Goal: Navigation & Orientation: Understand site structure

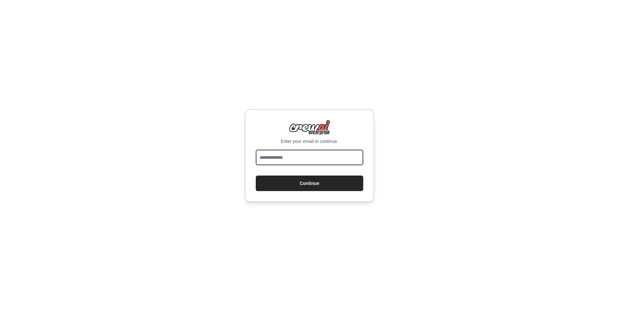
click at [286, 160] on input "email" at bounding box center [309, 158] width 107 height 16
type input "**********"
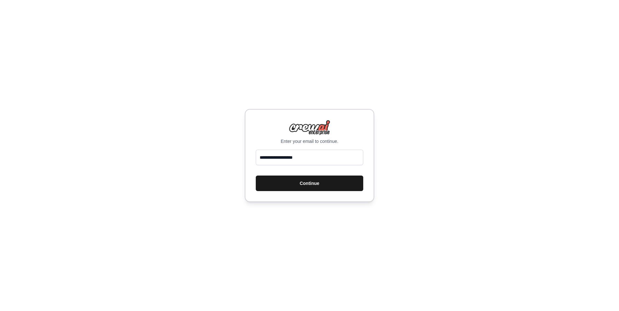
click at [289, 186] on button "Continue" at bounding box center [309, 184] width 107 height 16
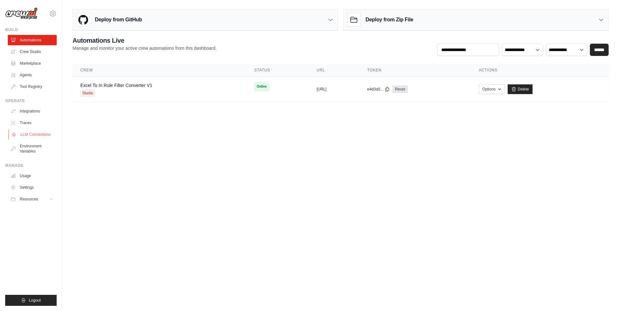
click at [46, 135] on link "LLM Connections" at bounding box center [32, 134] width 49 height 10
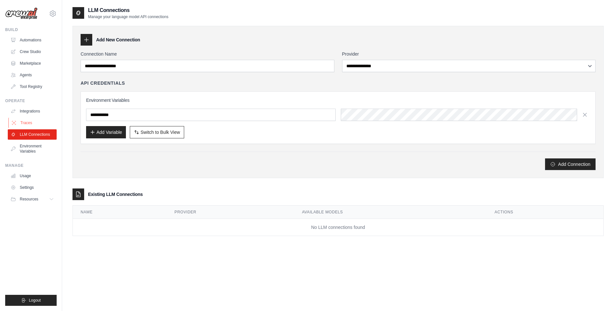
click at [29, 121] on link "Traces" at bounding box center [32, 123] width 49 height 10
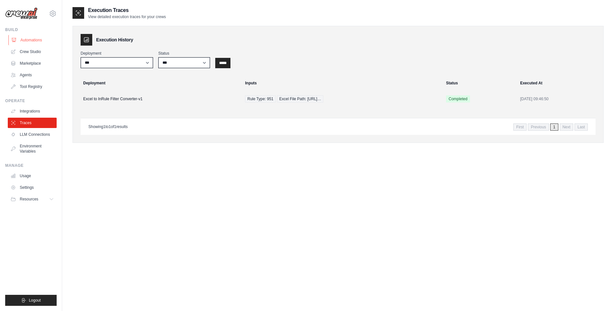
click at [32, 40] on link "Automations" at bounding box center [32, 40] width 49 height 10
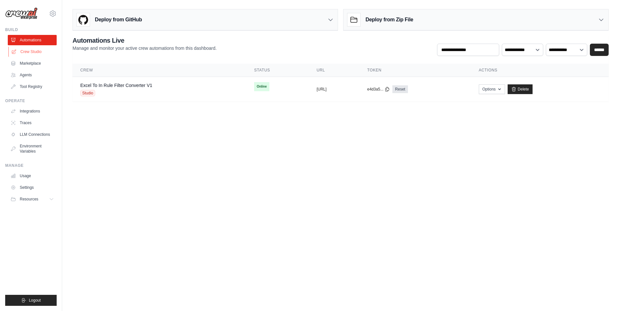
click at [34, 53] on link "Crew Studio" at bounding box center [32, 52] width 49 height 10
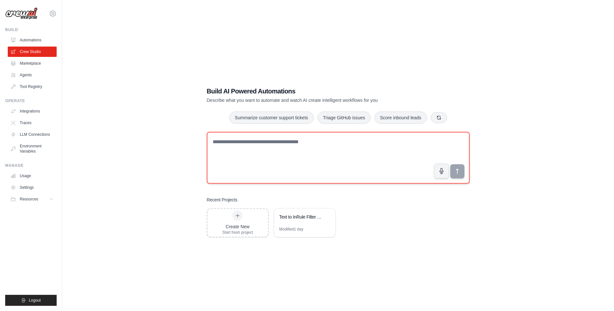
click at [365, 156] on textarea at bounding box center [338, 158] width 263 height 52
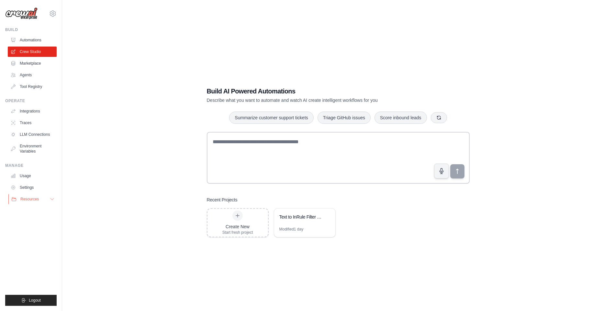
click at [29, 198] on span "Resources" at bounding box center [29, 199] width 18 height 5
click at [33, 212] on span "Documentation" at bounding box center [36, 210] width 26 height 5
